Goal: Task Accomplishment & Management: Manage account settings

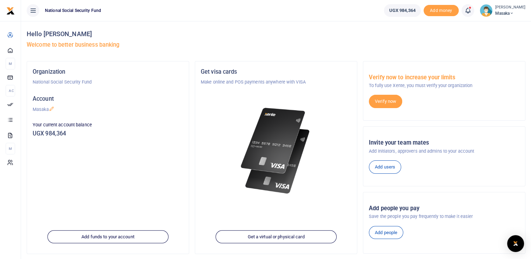
click at [32, 10] on icon at bounding box center [32, 11] width 7 height 8
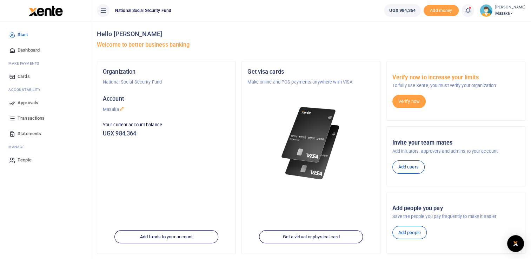
click at [28, 104] on span "Approvals" at bounding box center [28, 102] width 21 height 7
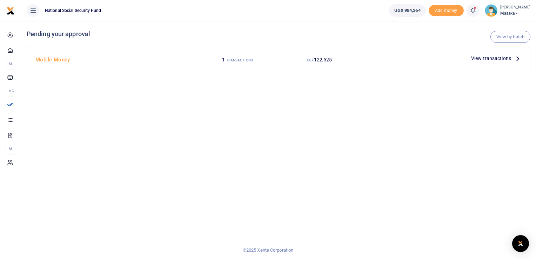
click at [510, 57] on span "View transactions" at bounding box center [492, 58] width 40 height 8
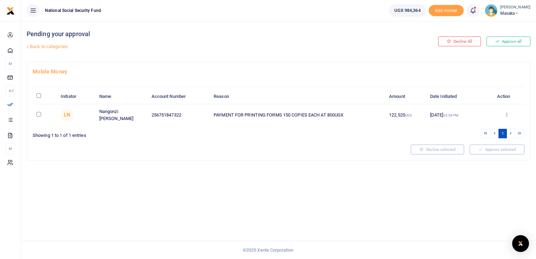
click at [507, 113] on icon at bounding box center [507, 114] width 5 height 5
click at [480, 127] on link "Approve" at bounding box center [481, 126] width 55 height 10
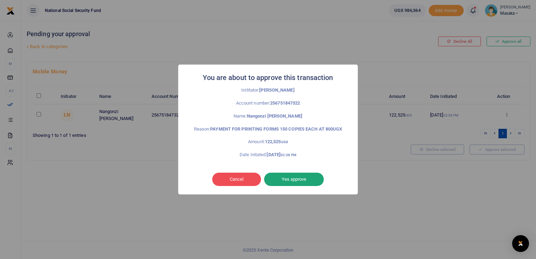
click at [298, 182] on button "Yes approve" at bounding box center [294, 179] width 60 height 13
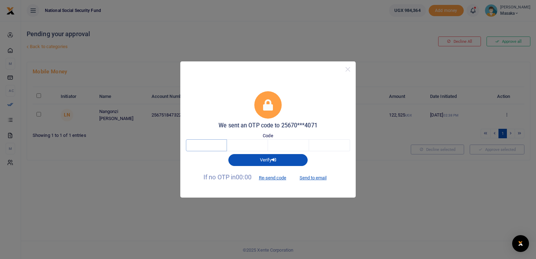
click at [209, 148] on input "text" at bounding box center [206, 145] width 41 height 12
type input "1"
type input "3"
type input "5"
type input "2"
